Goal: Find contact information: Find contact information

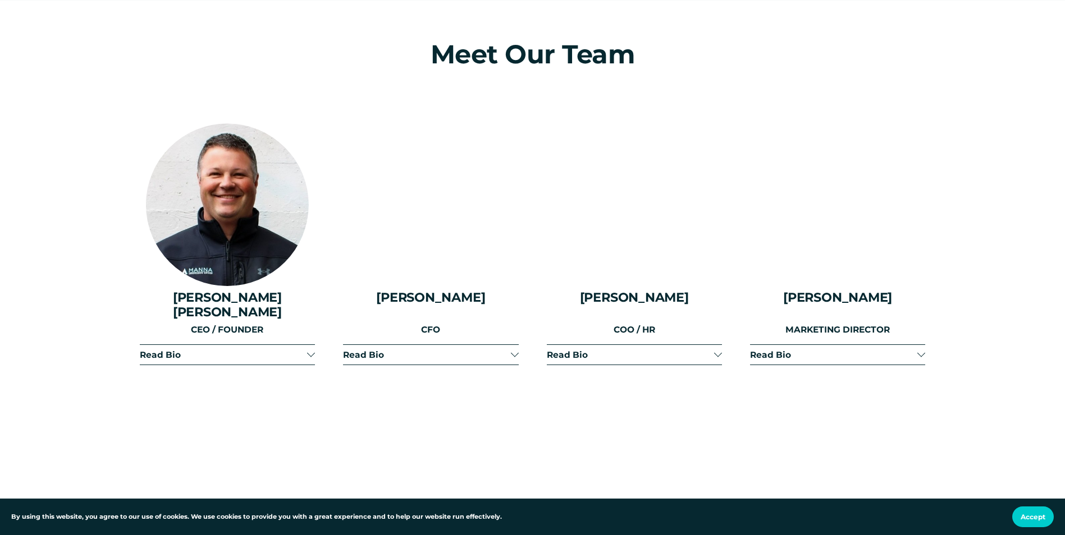
scroll to position [1403, 0]
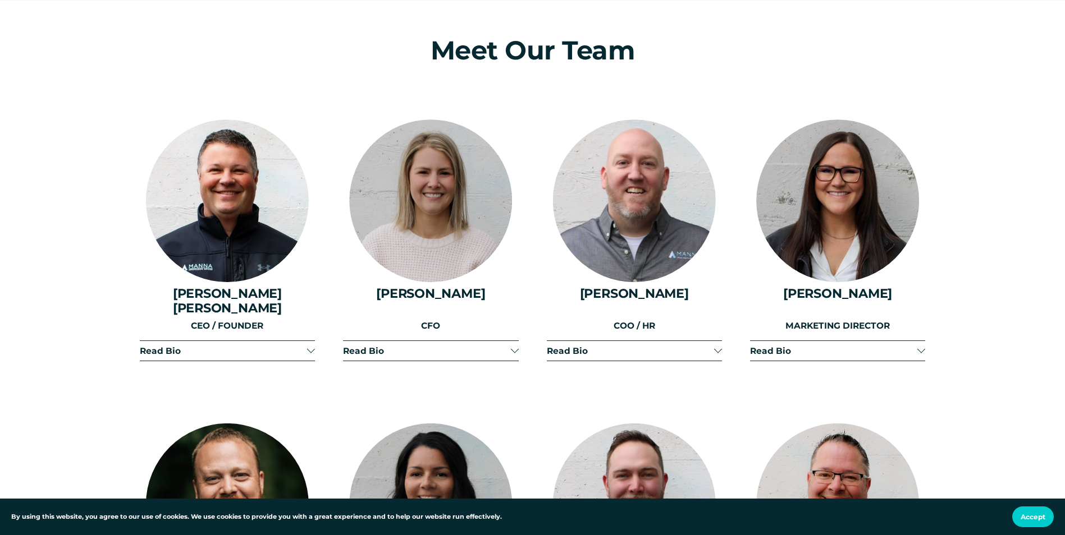
click at [478, 346] on button "Read Bio" at bounding box center [430, 351] width 175 height 20
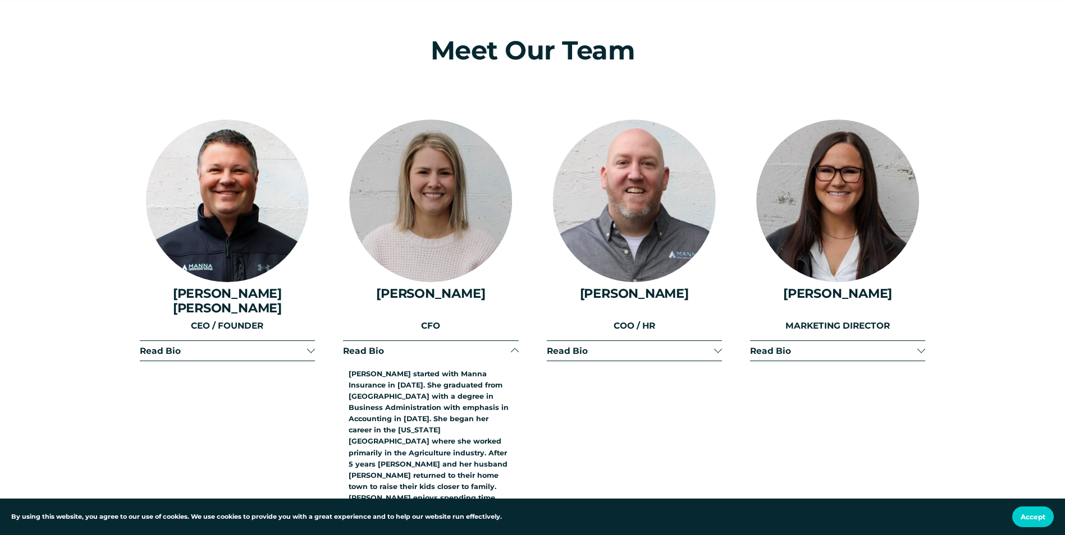
click at [478, 346] on button "Read Bio" at bounding box center [430, 351] width 175 height 20
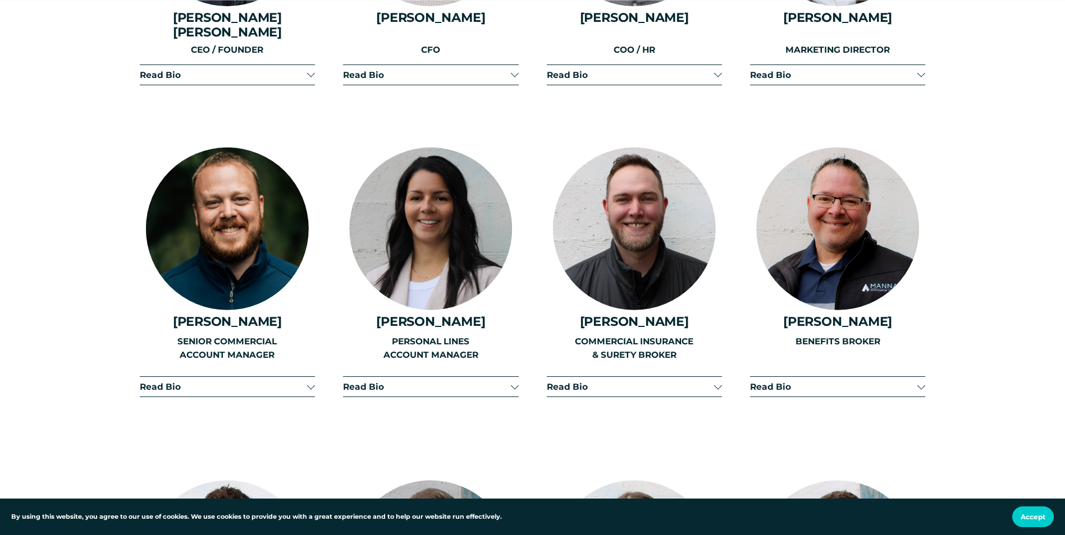
scroll to position [1684, 0]
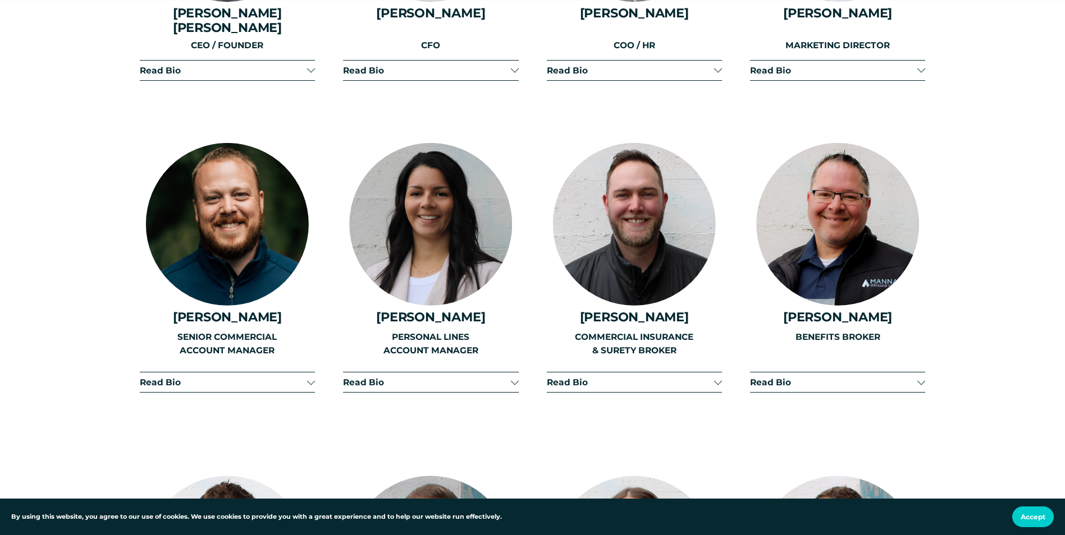
click at [680, 377] on span "Read Bio" at bounding box center [630, 382] width 167 height 11
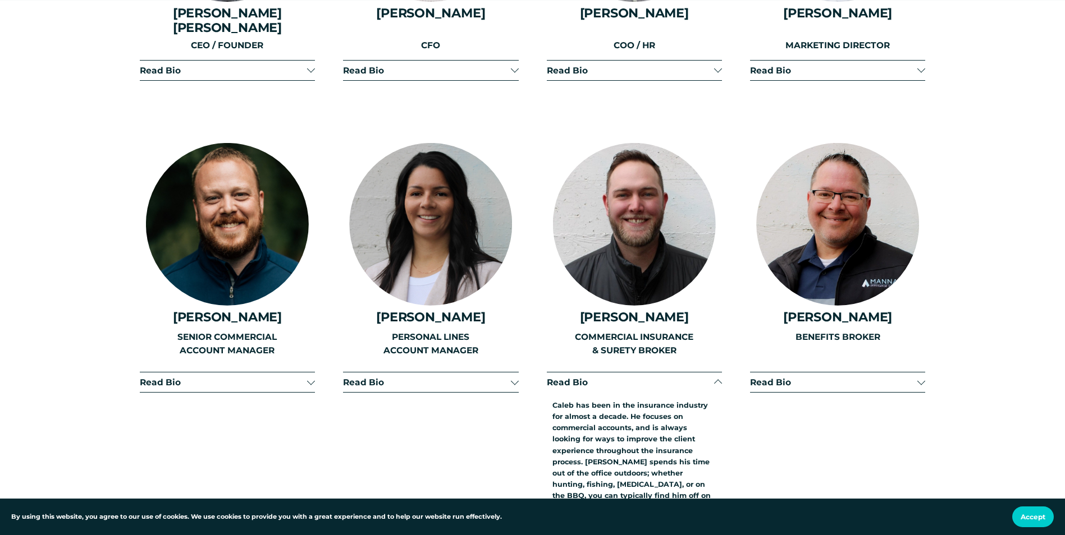
click at [680, 377] on span "Read Bio" at bounding box center [630, 382] width 167 height 11
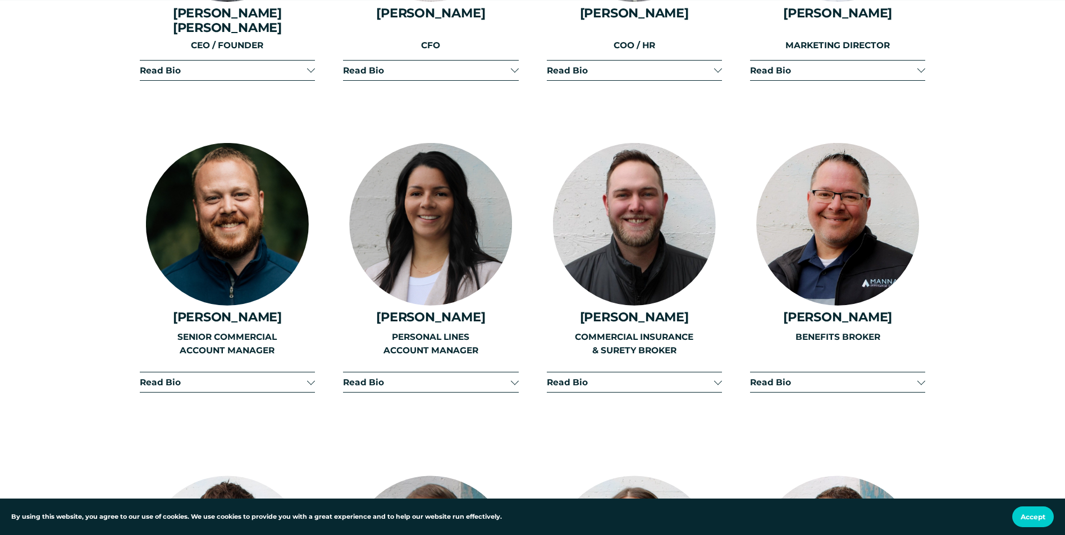
click at [264, 377] on span "Read Bio" at bounding box center [223, 382] width 167 height 11
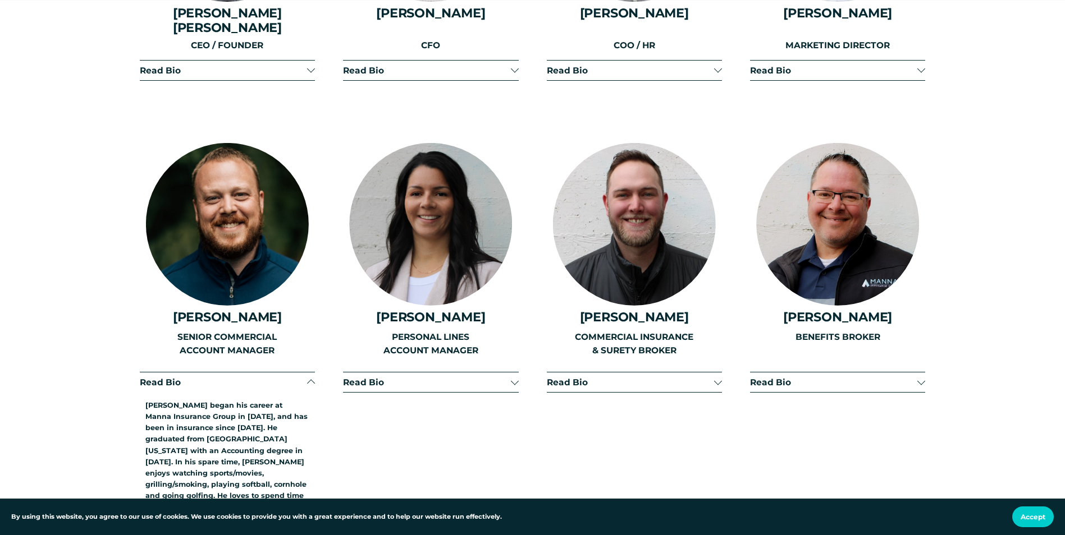
click at [264, 377] on span "Read Bio" at bounding box center [223, 382] width 167 height 11
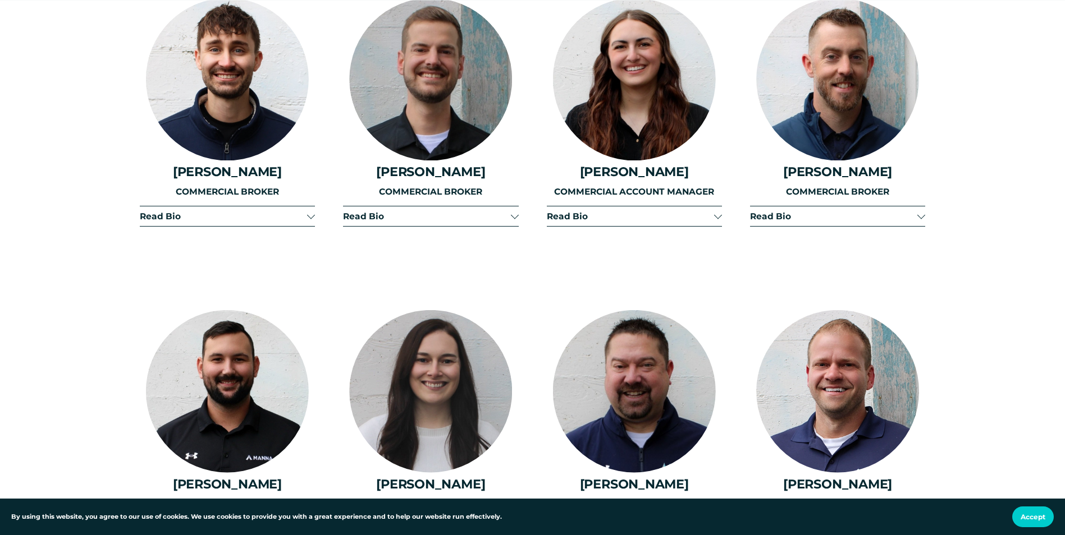
scroll to position [2245, 0]
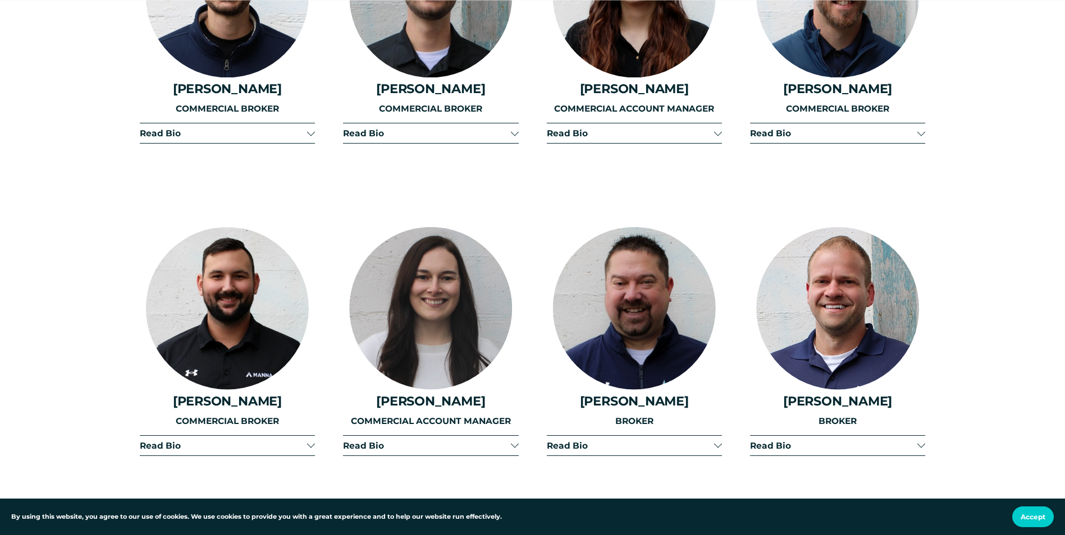
click at [445, 441] on span "Read Bio" at bounding box center [426, 446] width 167 height 11
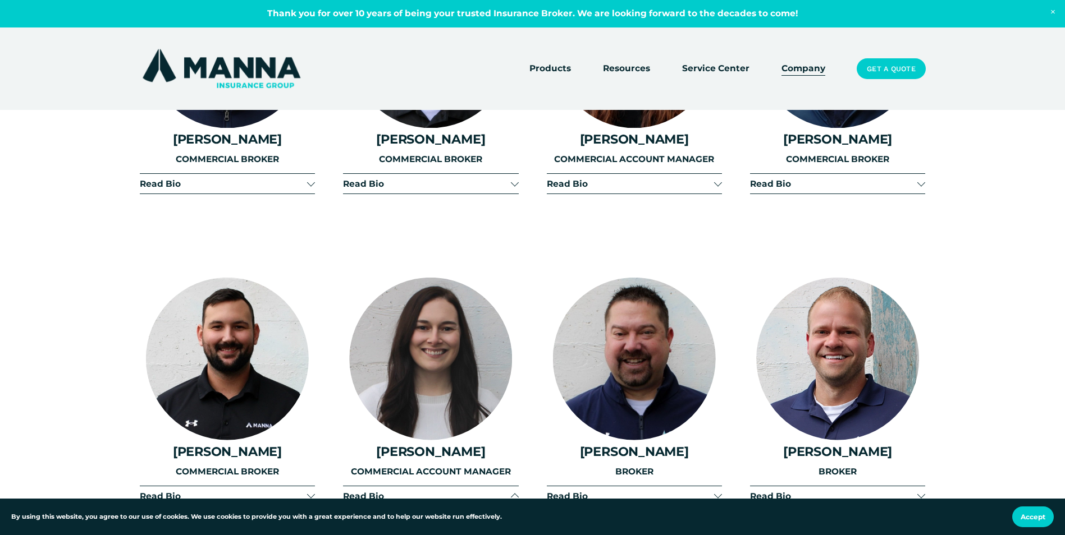
scroll to position [2189, 0]
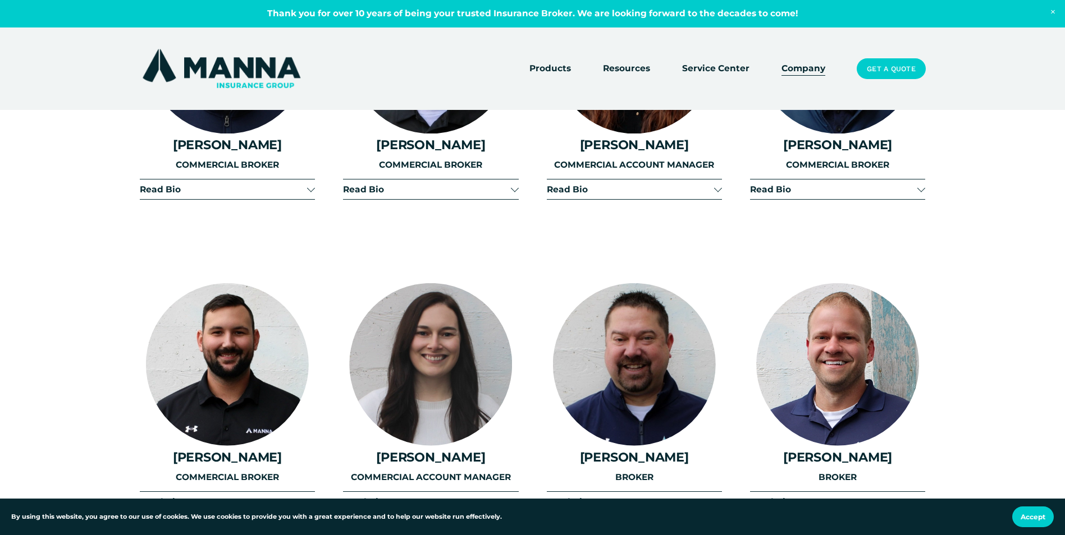
click at [628, 184] on span "Read Bio" at bounding box center [630, 189] width 167 height 11
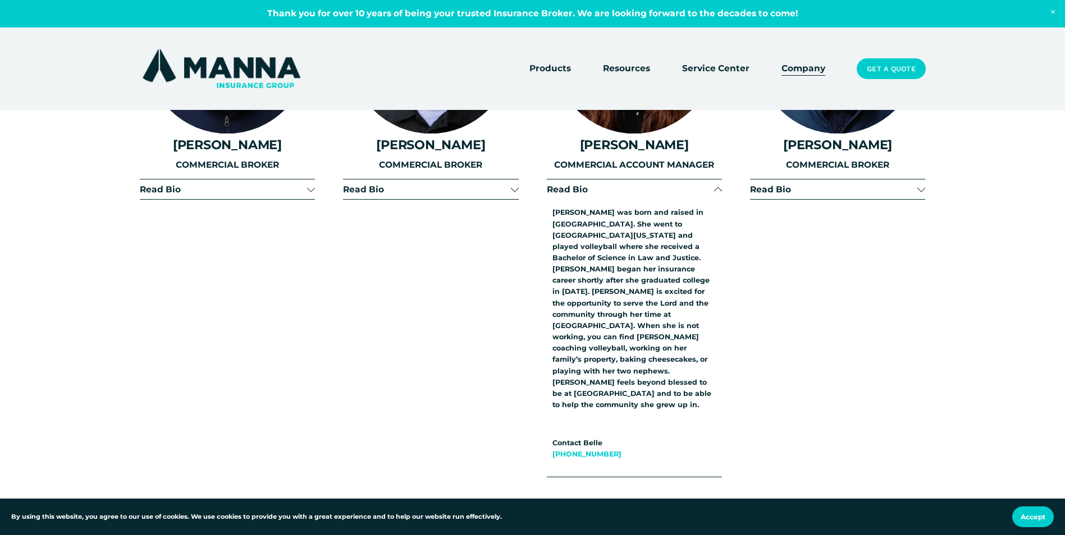
click at [647, 180] on button "Read Bio" at bounding box center [634, 190] width 175 height 20
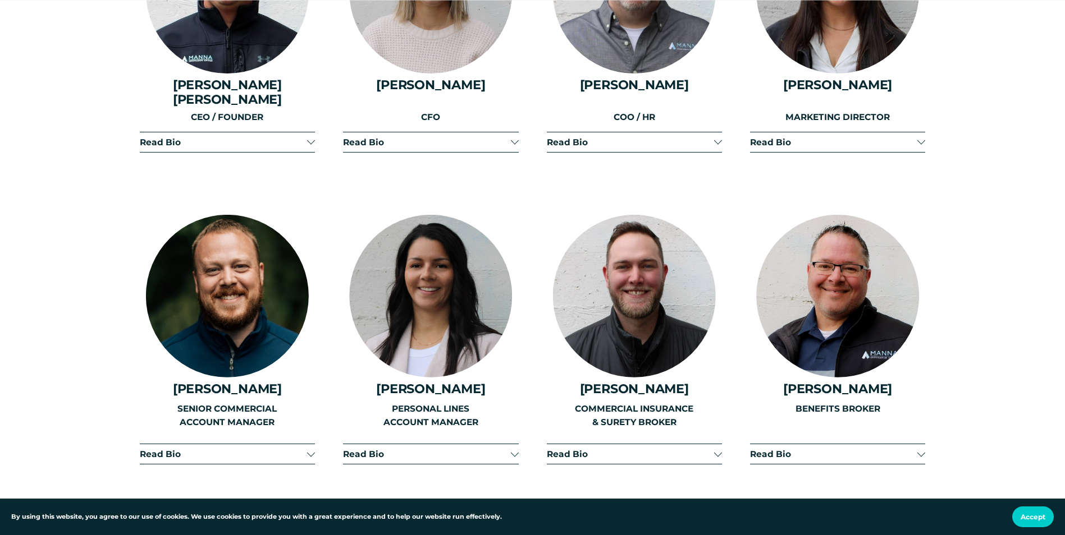
scroll to position [1796, 0]
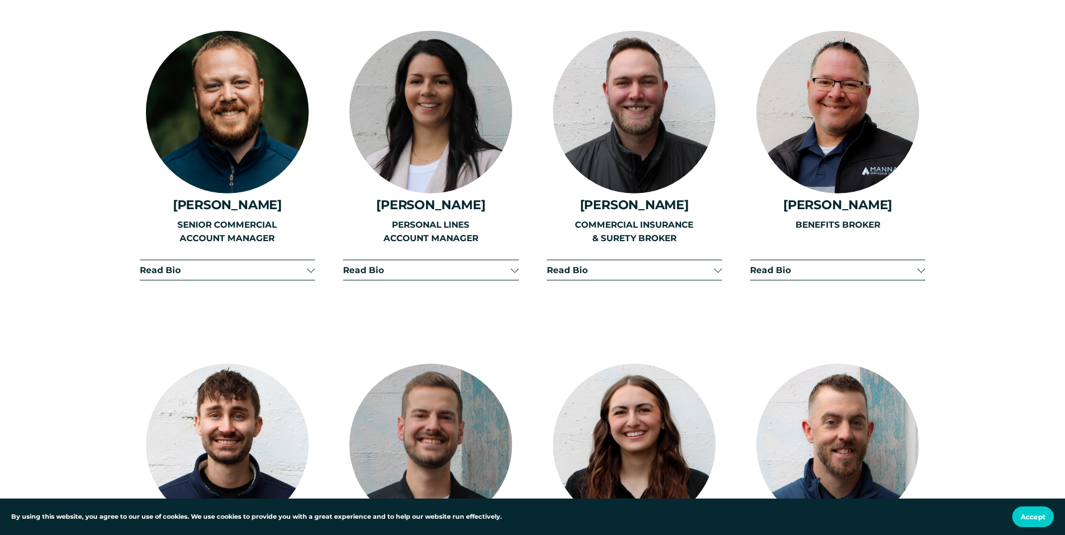
click at [219, 265] on span "Read Bio" at bounding box center [223, 270] width 167 height 11
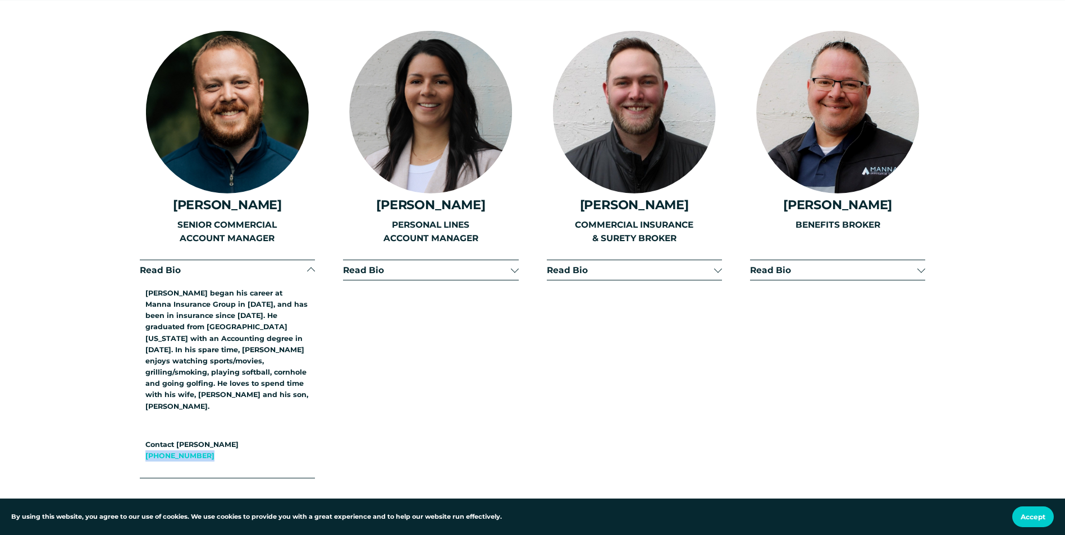
drag, startPoint x: 203, startPoint y: 422, endPoint x: 129, endPoint y: 427, distance: 73.7
copy link "[PHONE_NUMBER]"
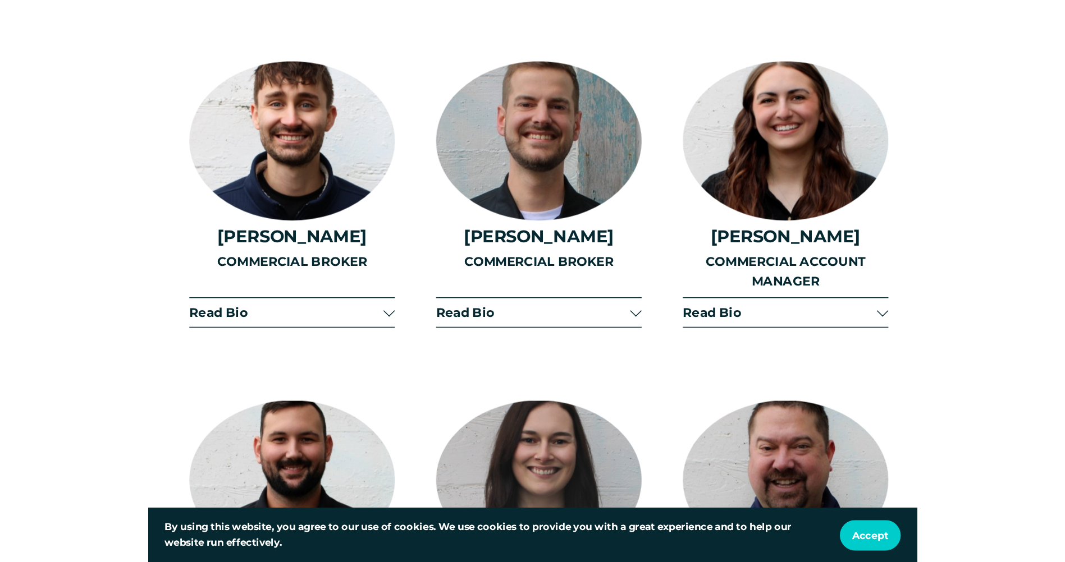
scroll to position [1788, 0]
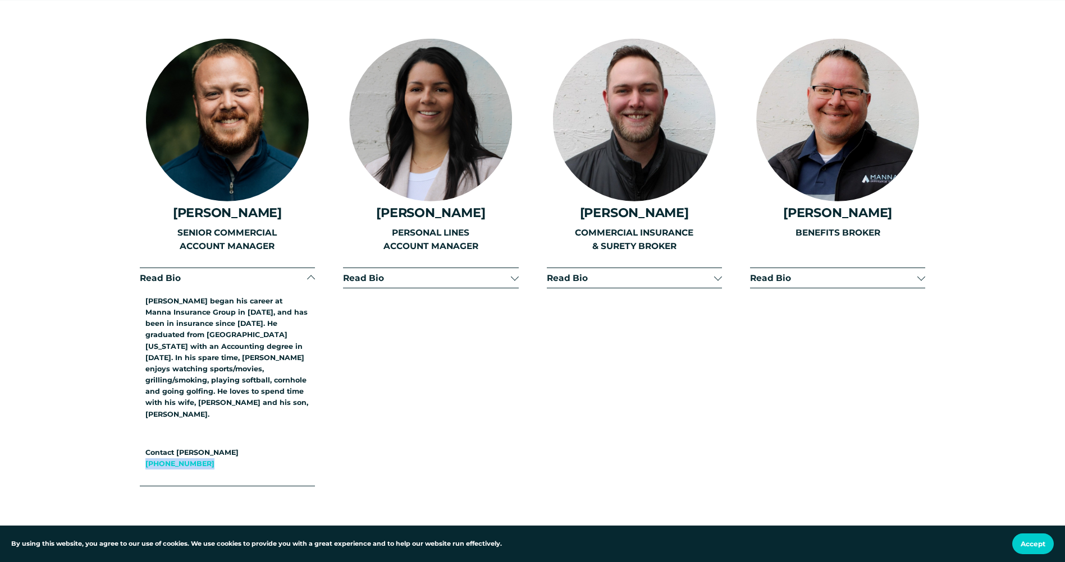
click at [660, 273] on span "Read Bio" at bounding box center [630, 278] width 167 height 11
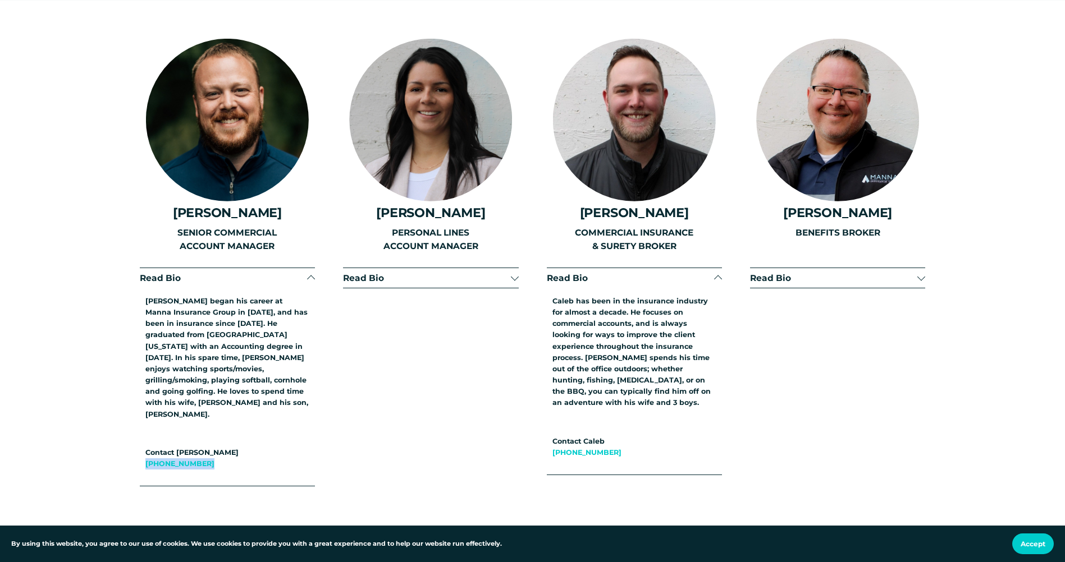
click at [419, 273] on span "Read Bio" at bounding box center [426, 278] width 167 height 11
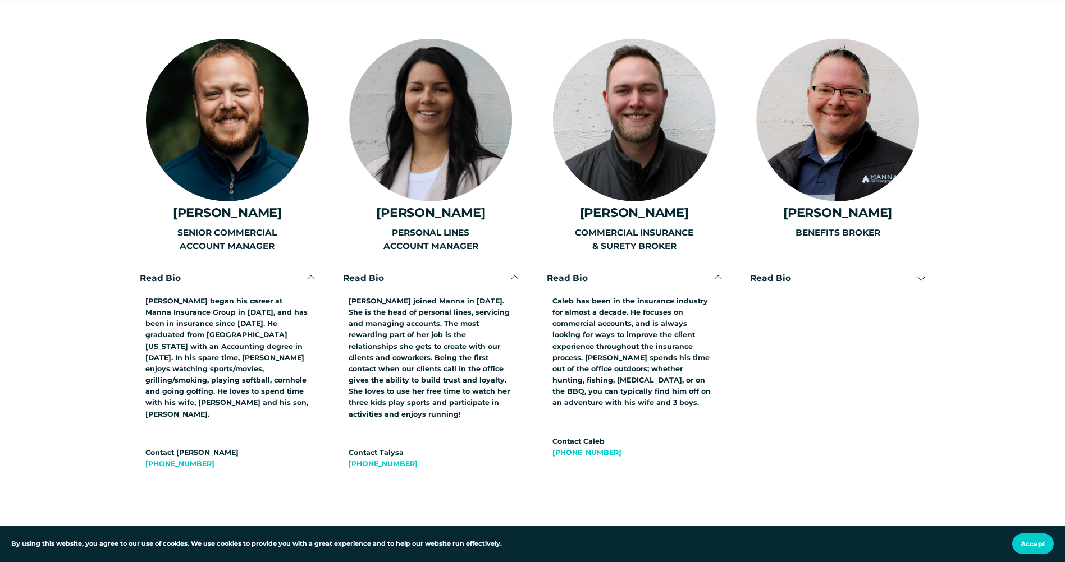
click at [309, 386] on p "[PERSON_NAME] began his career at Manna Insurance Group in [DATE], and has been…" at bounding box center [227, 358] width 164 height 125
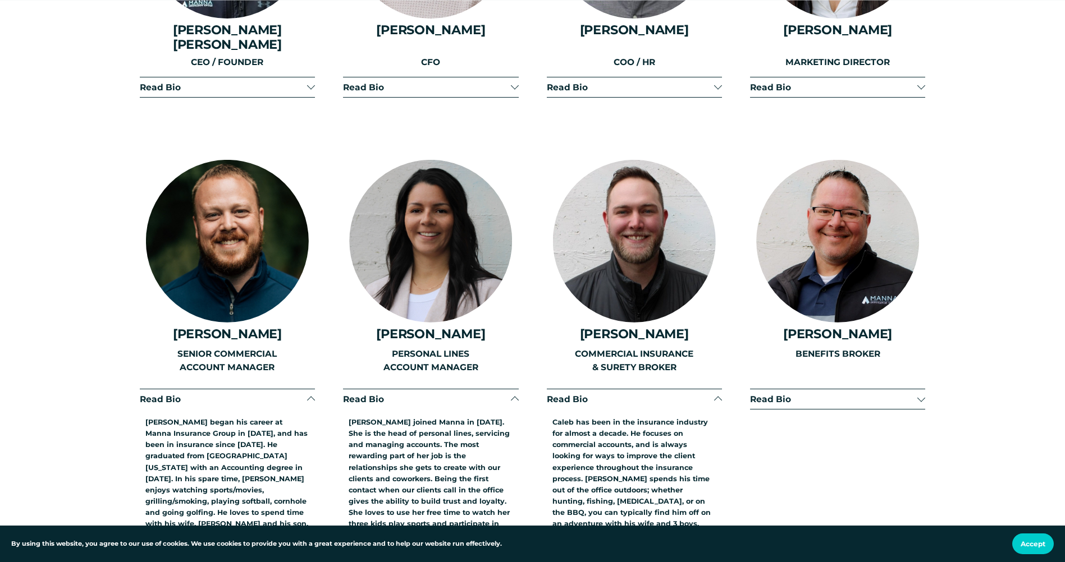
scroll to position [1732, 0]
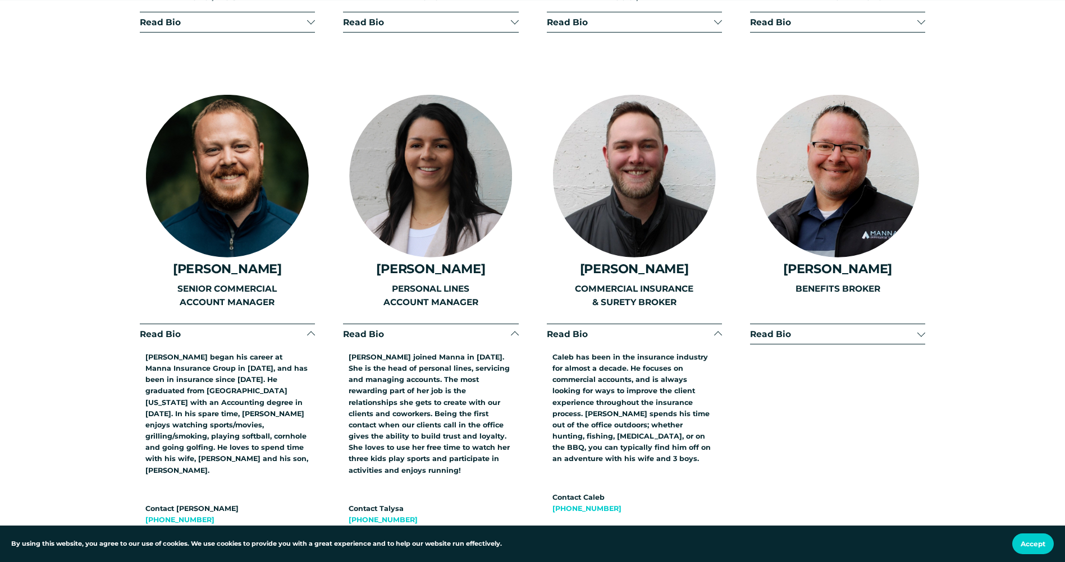
drag, startPoint x: 294, startPoint y: 259, endPoint x: 171, endPoint y: 259, distance: 122.9
click at [171, 262] on h4 "[PERSON_NAME]" at bounding box center [227, 269] width 175 height 15
drag, startPoint x: 171, startPoint y: 259, endPoint x: 265, endPoint y: 269, distance: 94.3
click at [269, 282] on p "SENIOR COMMERCIAL ACCOUNT MANAGER" at bounding box center [227, 296] width 175 height 28
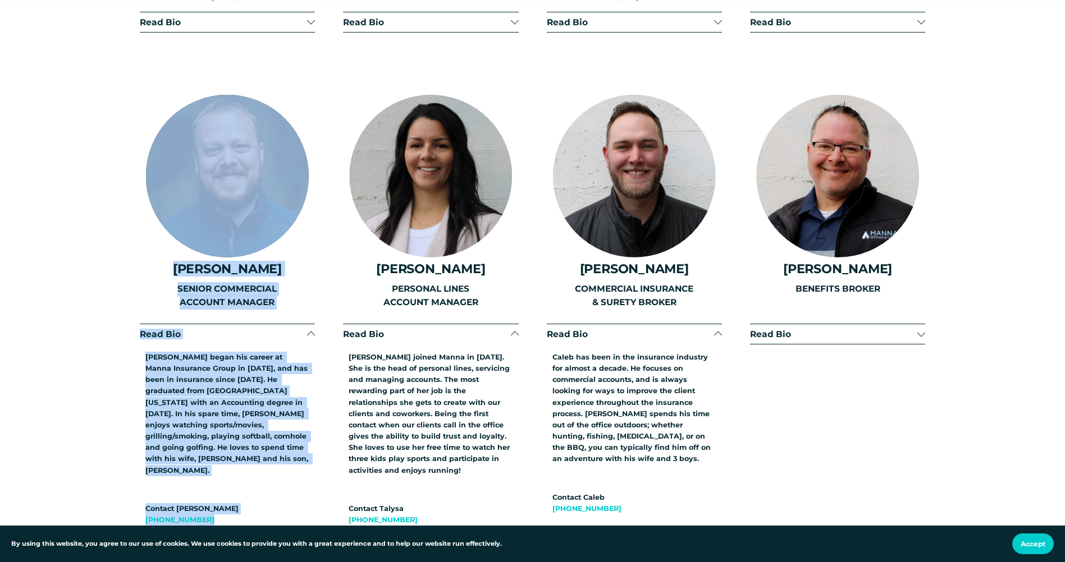
drag, startPoint x: 158, startPoint y: 83, endPoint x: 305, endPoint y: 486, distance: 428.3
copy div "[PERSON_NAME] SENIOR COMMERCIAL ACCOUNT MANAGER Read Bio [PERSON_NAME] began hi…"
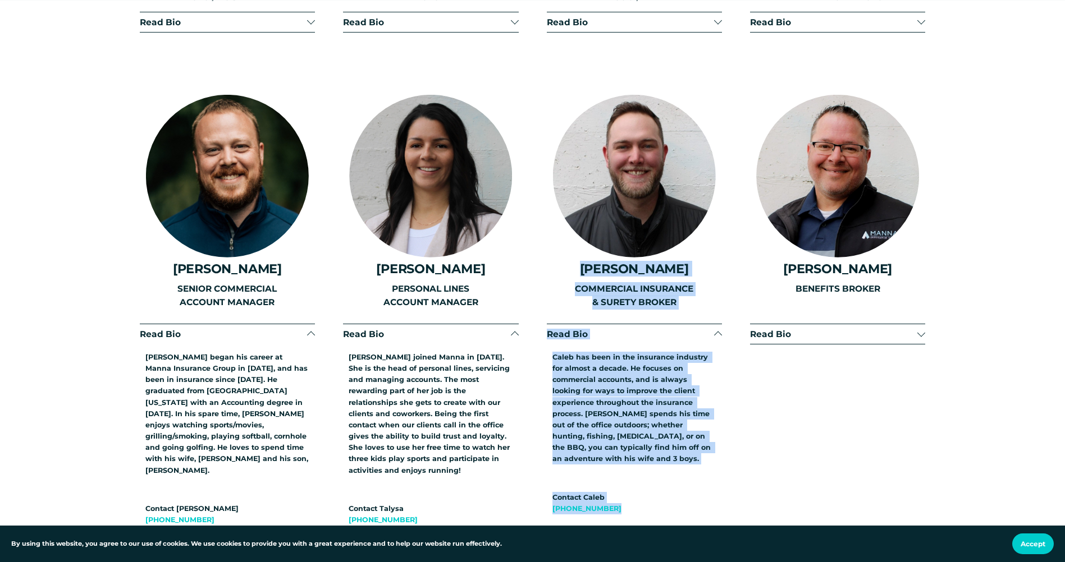
drag, startPoint x: 597, startPoint y: 259, endPoint x: 700, endPoint y: 484, distance: 248.4
copy div "[PERSON_NAME] COMMERCIAL INSURANCE & SURETY BROKER Read Bio Caleb has been in t…"
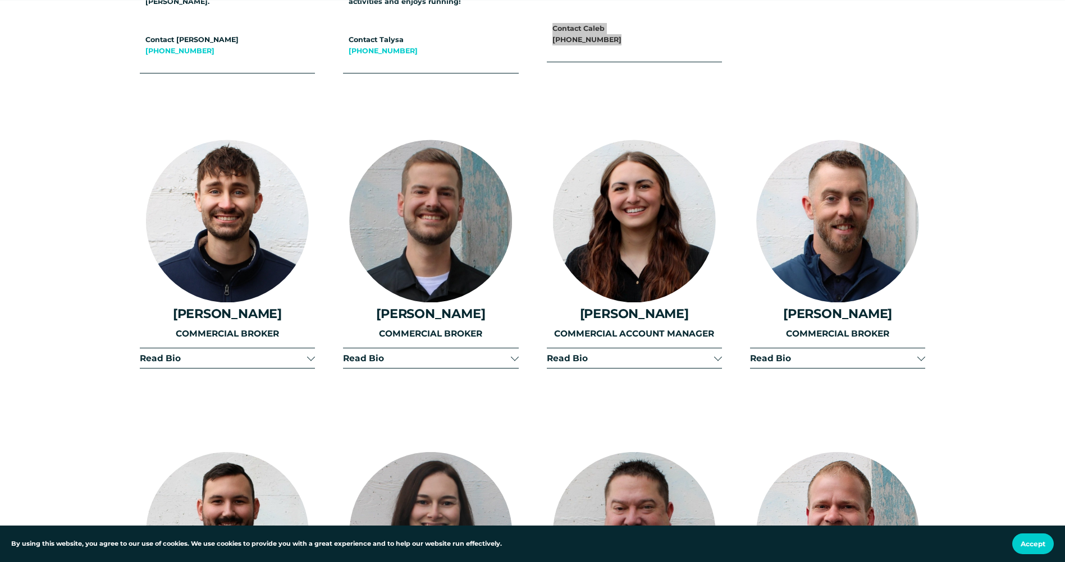
scroll to position [2237, 0]
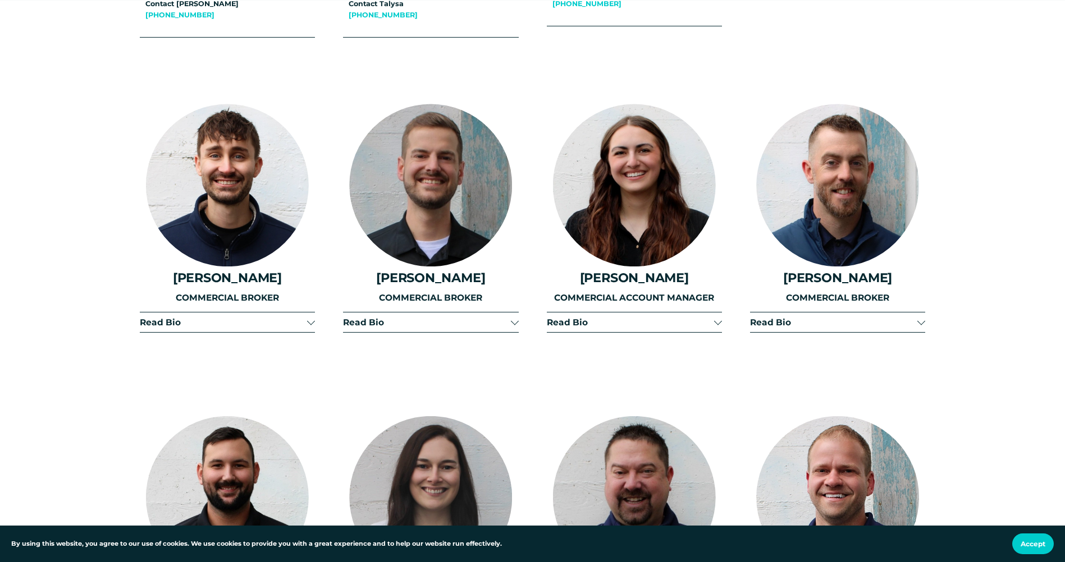
click at [267, 312] on div "Read Bio [PERSON_NAME] was born and raised in [GEOGRAPHIC_DATA] and graduated f…" at bounding box center [227, 331] width 175 height 38
click at [273, 317] on span "Read Bio" at bounding box center [223, 322] width 167 height 11
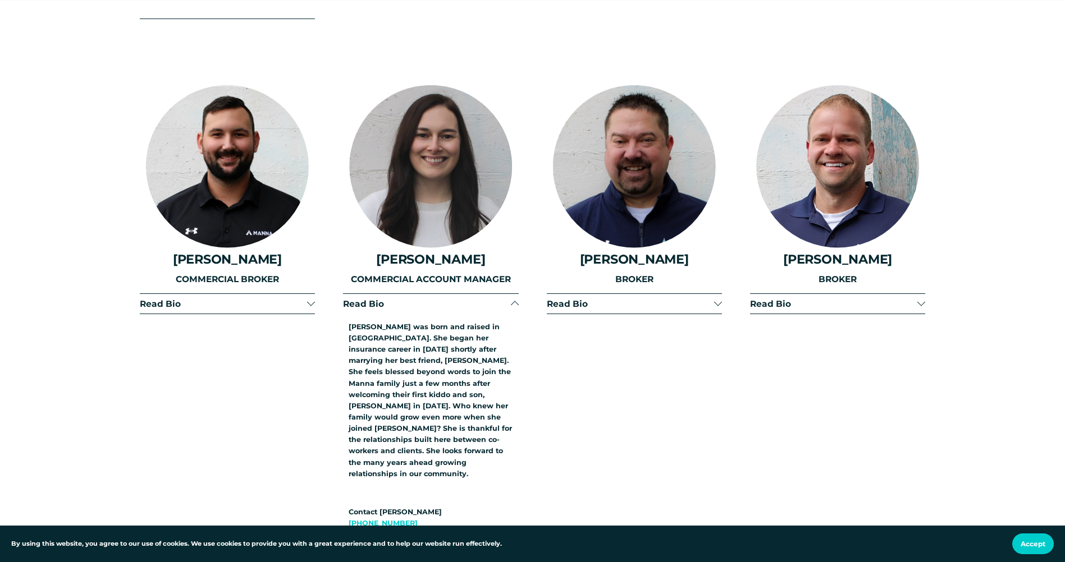
scroll to position [2742, 0]
drag, startPoint x: 341, startPoint y: 259, endPoint x: 367, endPoint y: 260, distance: 25.9
drag, startPoint x: 367, startPoint y: 260, endPoint x: 364, endPoint y: 216, distance: 44.4
click at [364, 251] on h4 "[PERSON_NAME]" at bounding box center [430, 258] width 175 height 15
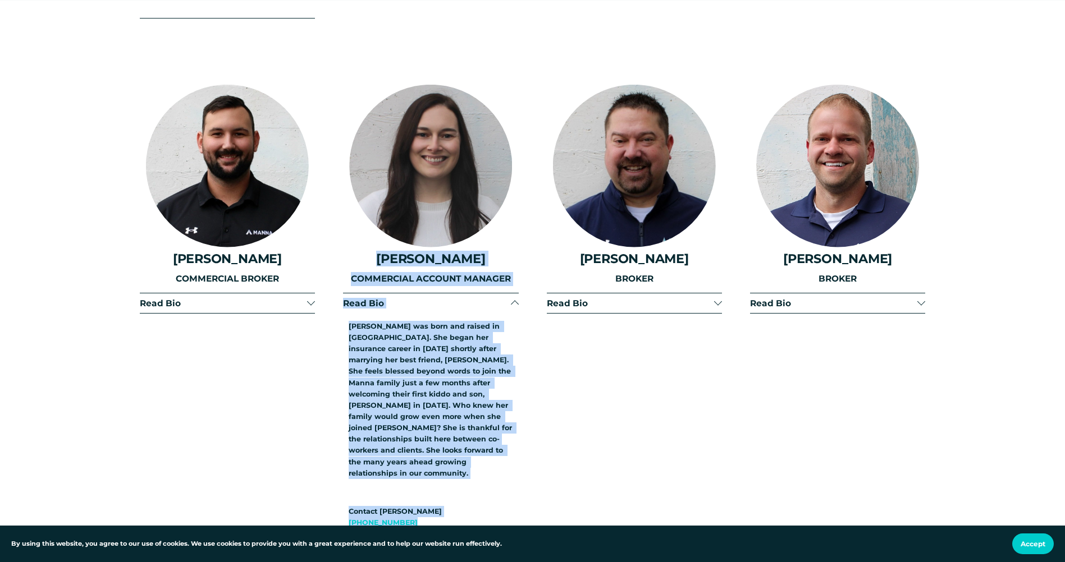
drag, startPoint x: 381, startPoint y: 211, endPoint x: 486, endPoint y: 455, distance: 265.2
copy div "[PERSON_NAME] COMMERCIAL ACCOUNT MANAGER Read Bio [PERSON_NAME] was born and ra…"
click at [475, 134] on div at bounding box center [430, 166] width 163 height 163
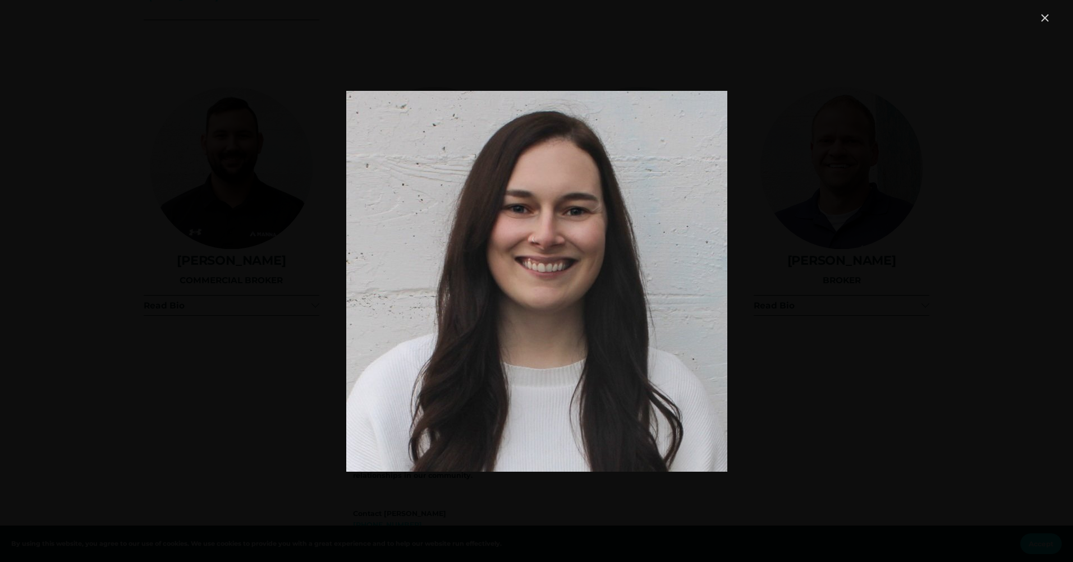
click at [901, 278] on div "Image" at bounding box center [536, 281] width 1031 height 540
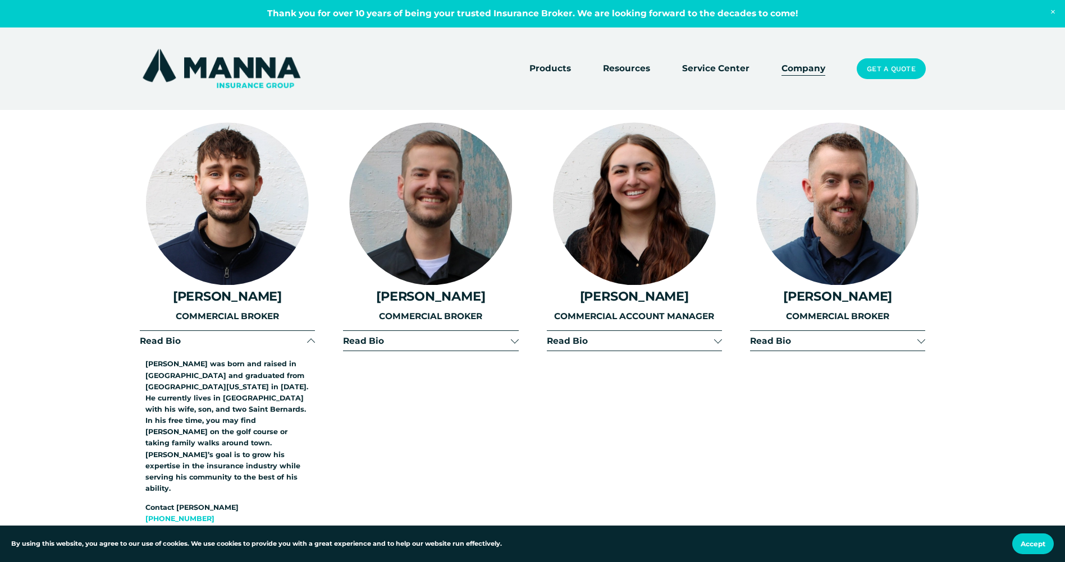
scroll to position [2069, 0]
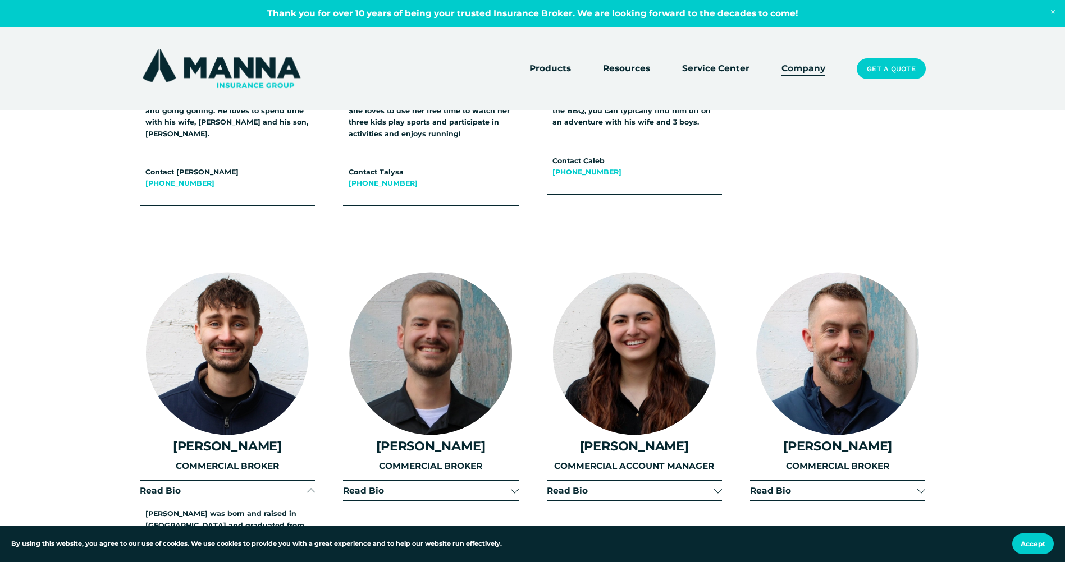
click at [634, 325] on div at bounding box center [634, 353] width 163 height 163
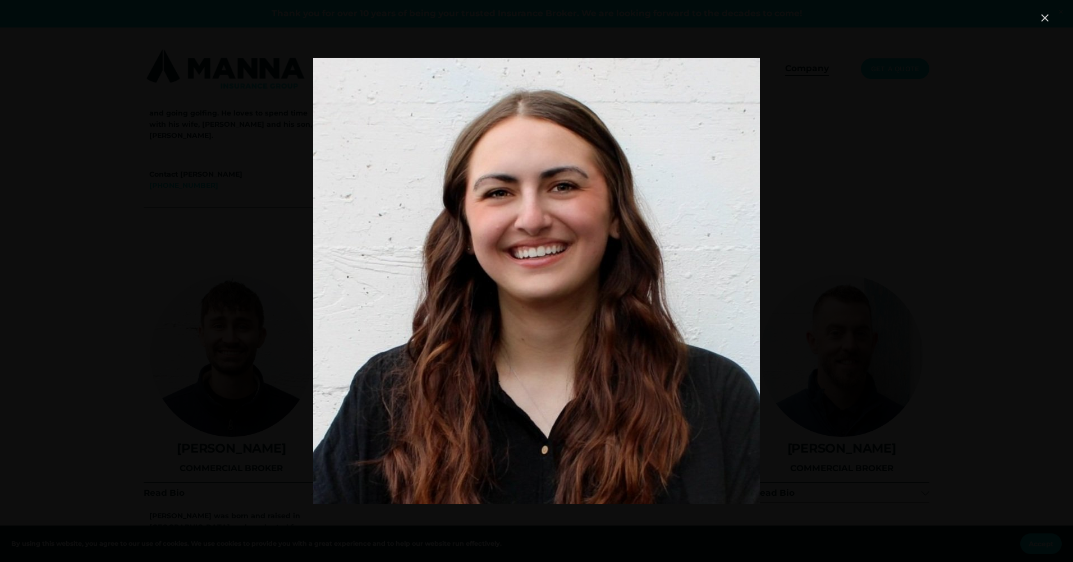
click at [821, 253] on div "Image" at bounding box center [536, 281] width 1031 height 540
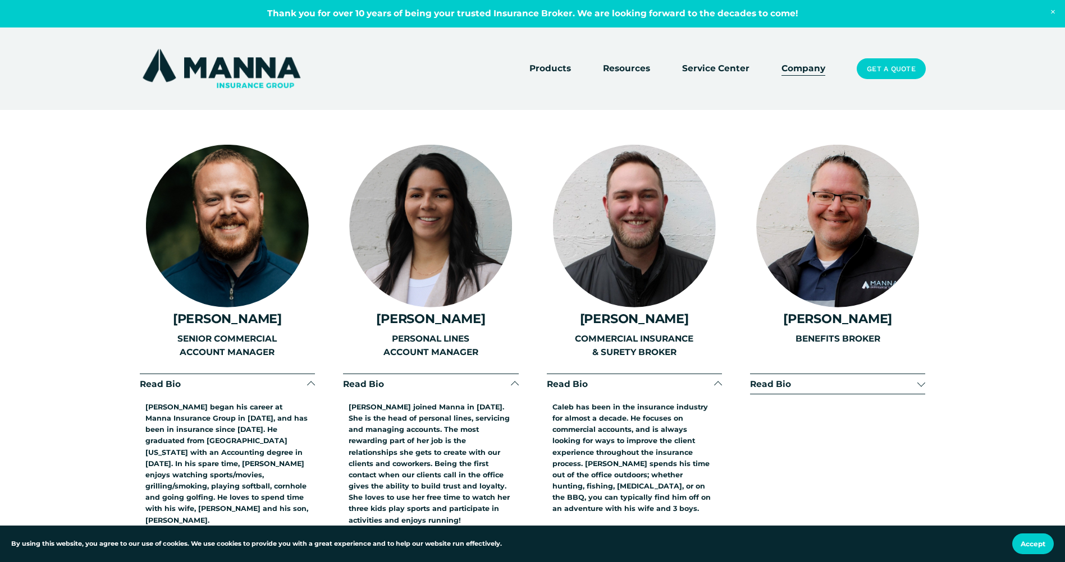
scroll to position [1676, 0]
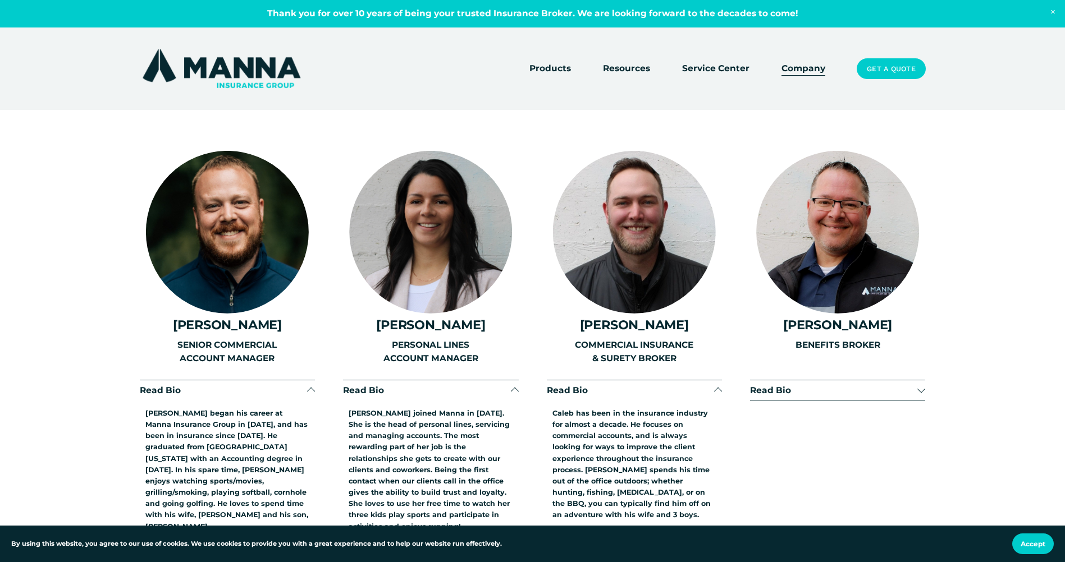
click at [426, 236] on div at bounding box center [430, 232] width 163 height 163
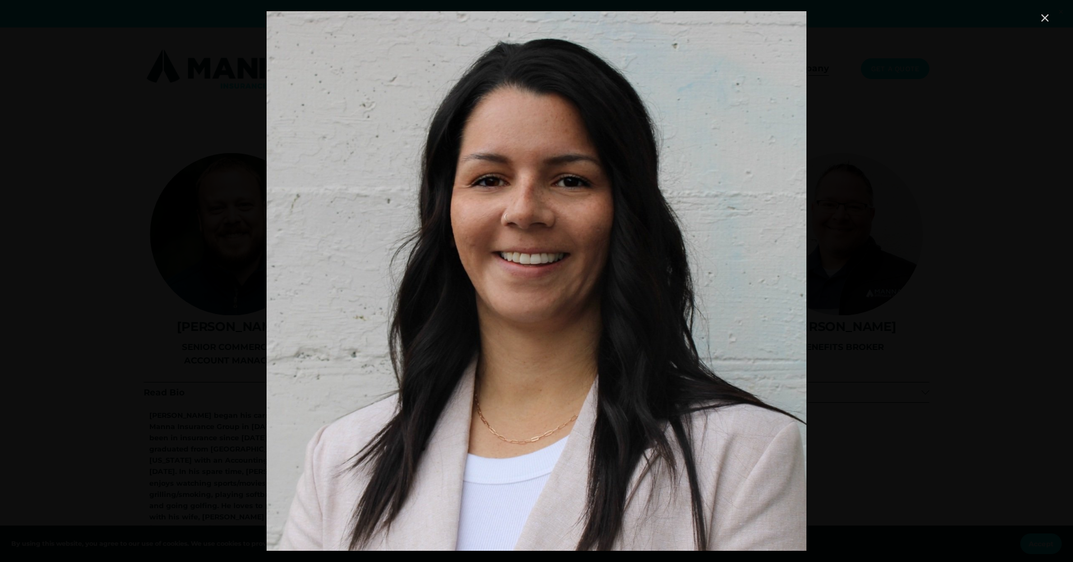
click at [938, 271] on div "Image" at bounding box center [536, 281] width 1031 height 540
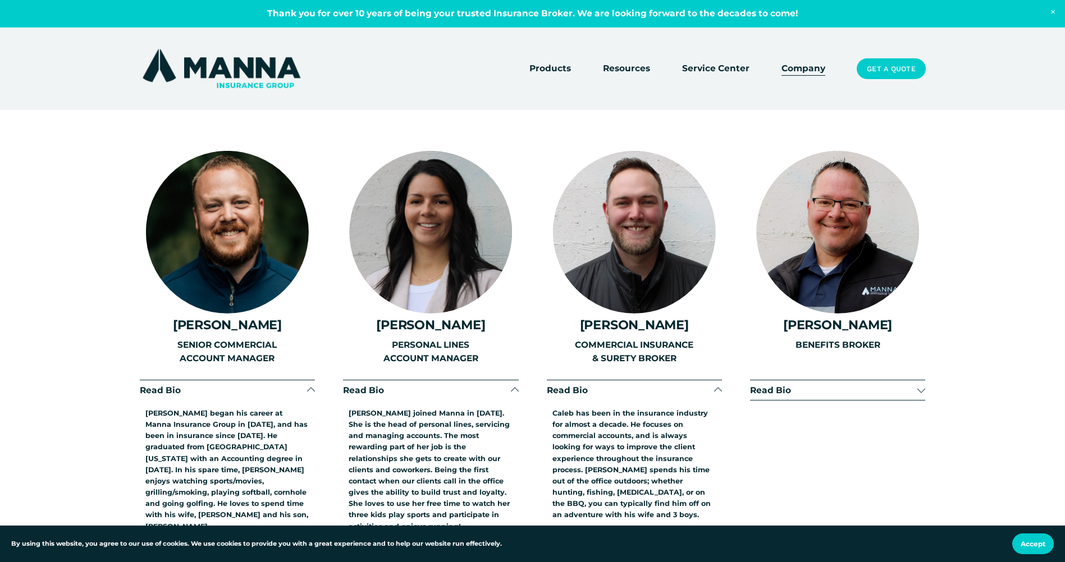
click at [618, 226] on div at bounding box center [634, 232] width 163 height 163
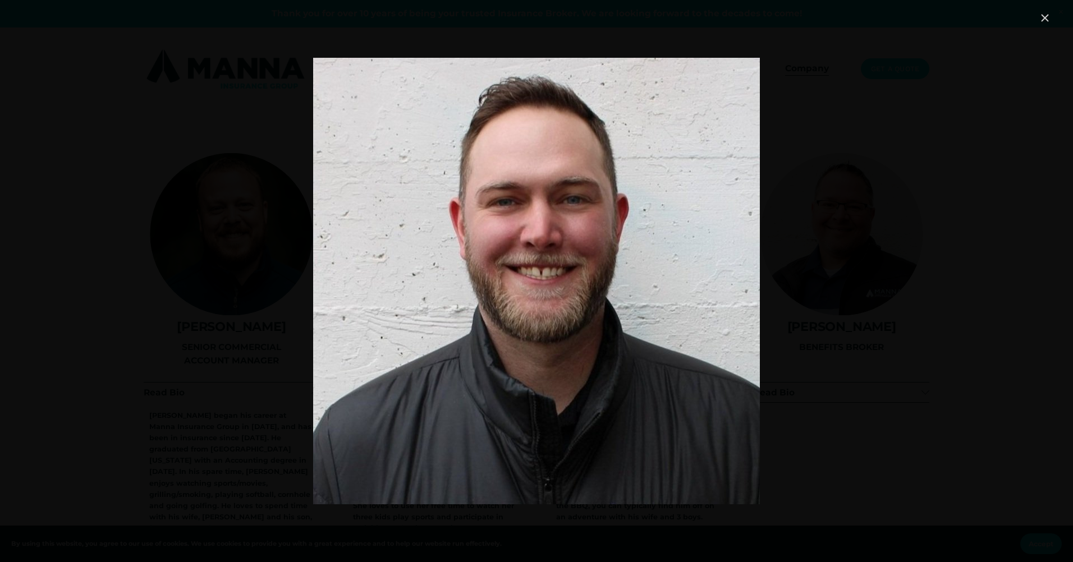
click at [886, 354] on div "Image" at bounding box center [536, 281] width 1031 height 540
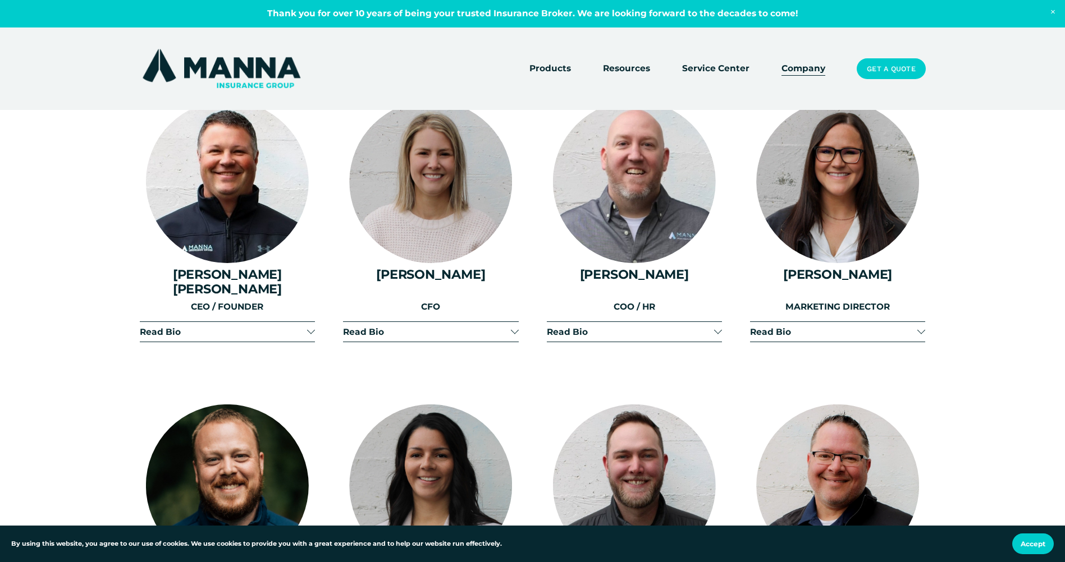
scroll to position [1395, 0]
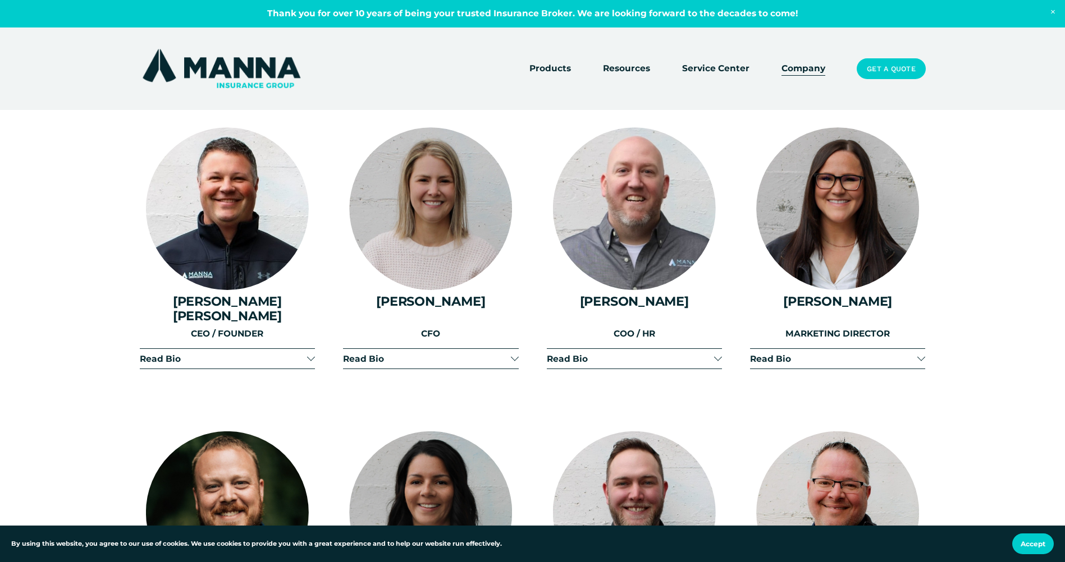
click at [857, 264] on div at bounding box center [837, 208] width 163 height 163
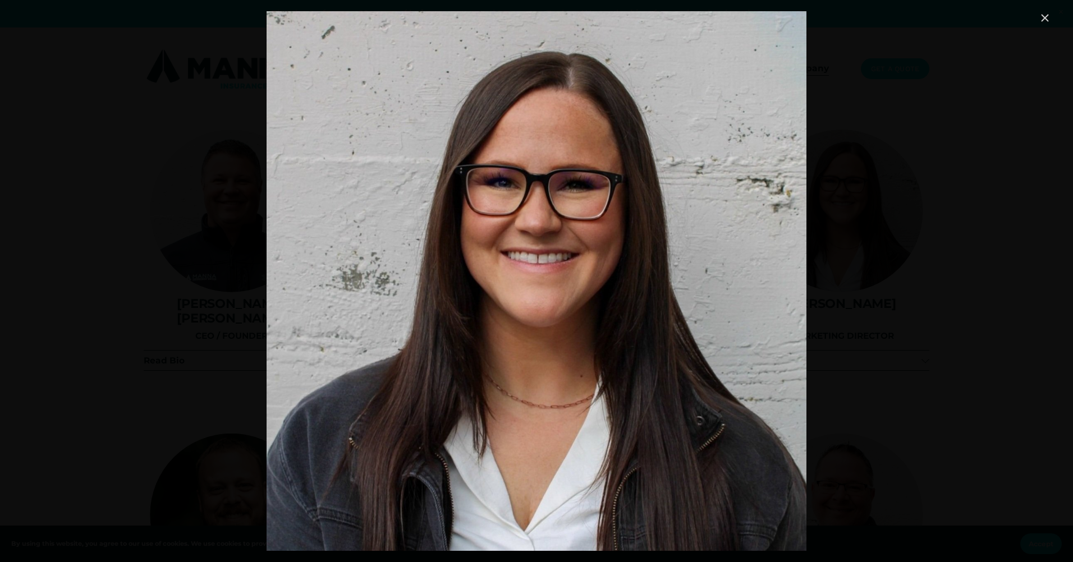
click at [942, 255] on div "Image" at bounding box center [536, 281] width 1031 height 540
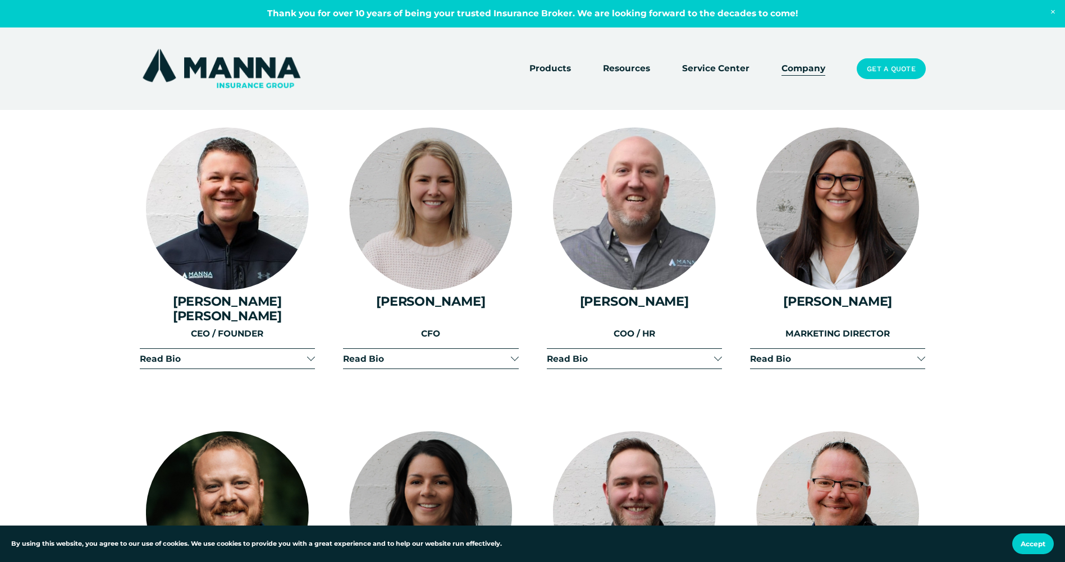
click at [413, 228] on div at bounding box center [430, 208] width 163 height 163
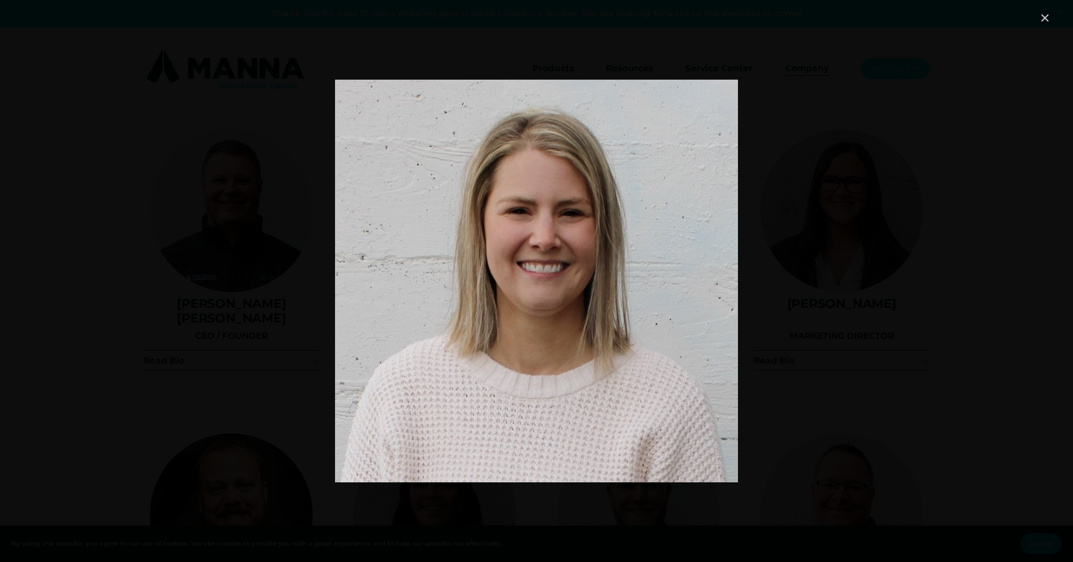
click at [1014, 259] on div "Image" at bounding box center [536, 281] width 1031 height 540
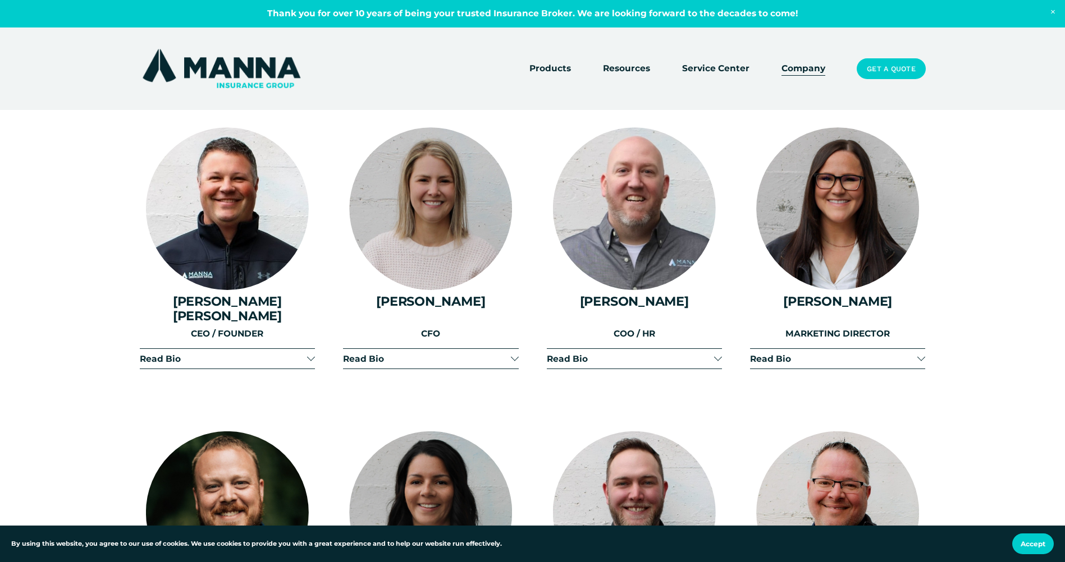
click at [268, 199] on div at bounding box center [227, 208] width 163 height 163
click at [224, 199] on div at bounding box center [227, 208] width 163 height 163
click at [207, 244] on div at bounding box center [227, 208] width 163 height 163
